Goal: Check status: Check status

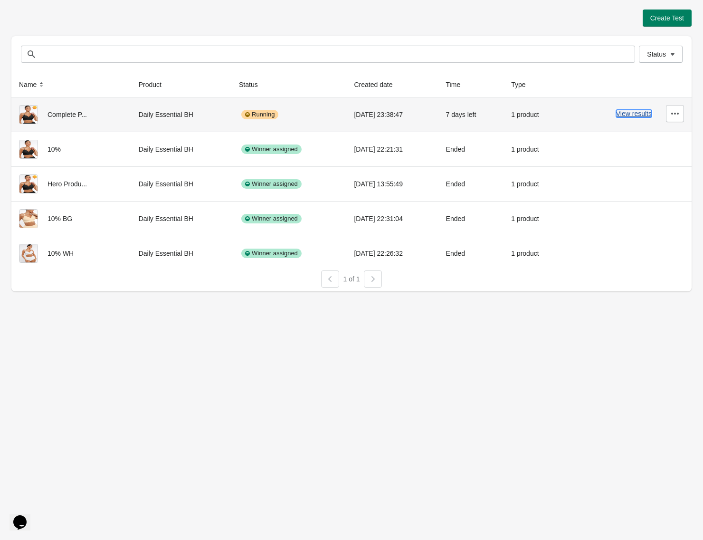
click at [632, 111] on button "View results" at bounding box center [634, 114] width 36 height 8
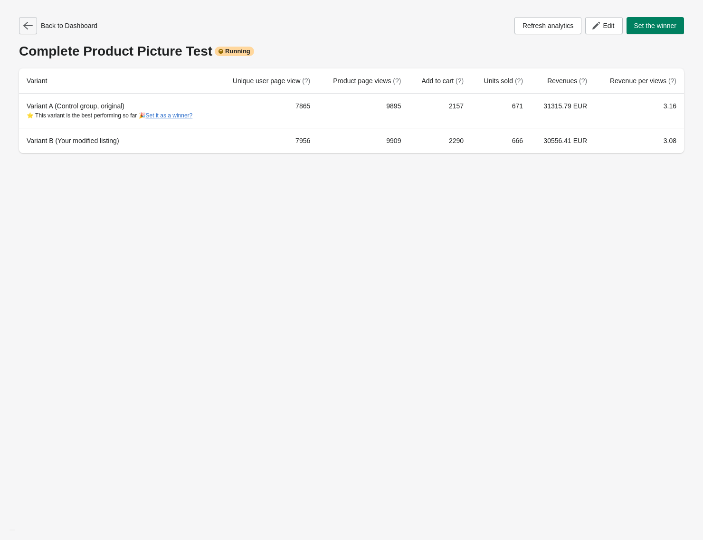
click at [29, 29] on icon "button" at bounding box center [28, 26] width 10 height 10
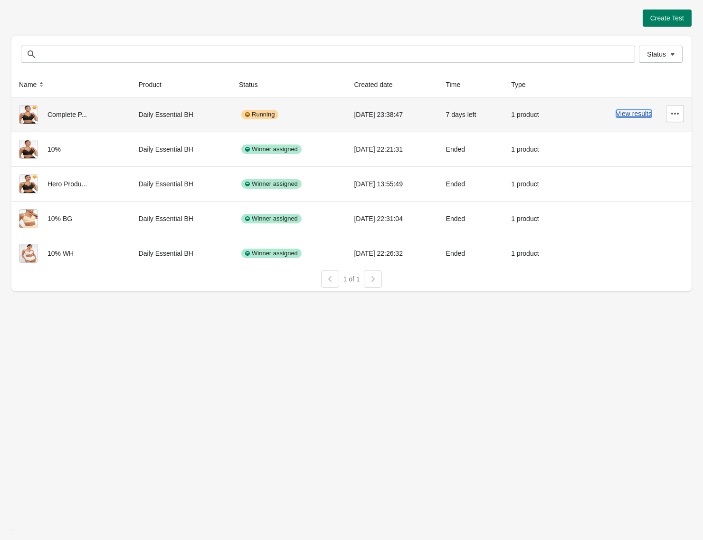
click at [643, 113] on button "View results" at bounding box center [634, 114] width 36 height 8
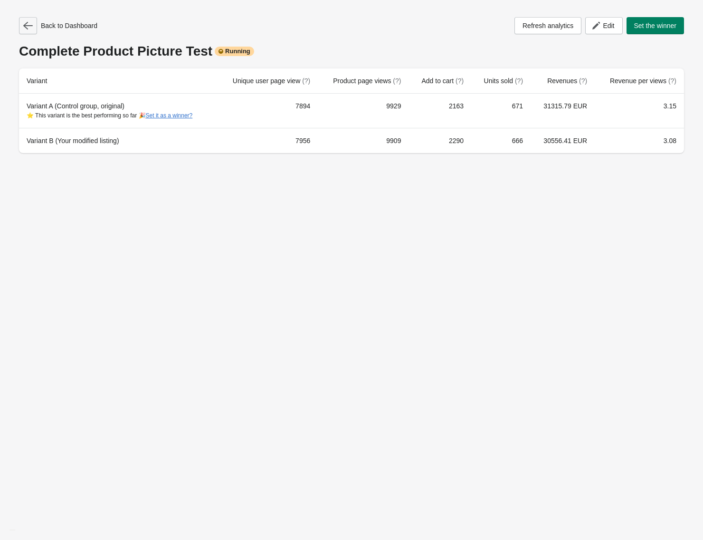
click at [27, 28] on icon "button" at bounding box center [28, 26] width 10 height 8
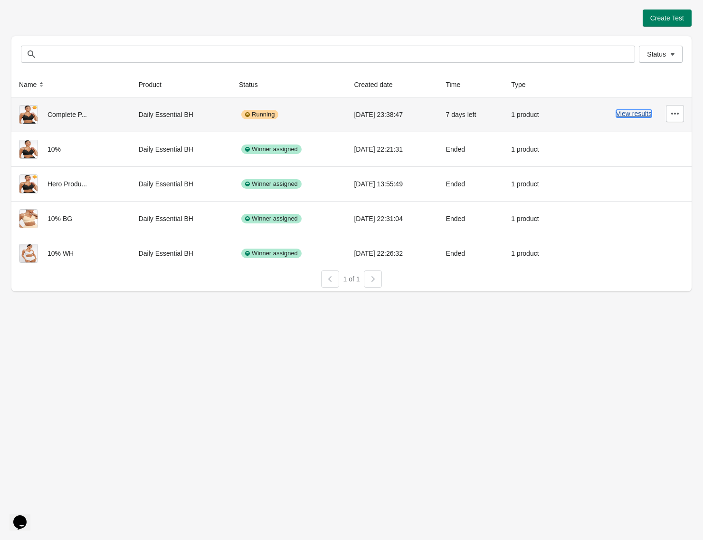
click at [635, 116] on button "View results" at bounding box center [634, 114] width 36 height 8
